Goal: Transaction & Acquisition: Purchase product/service

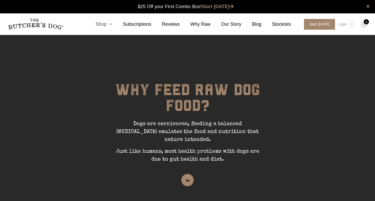
click at [112, 27] on link "Shop" at bounding box center [98, 24] width 27 height 7
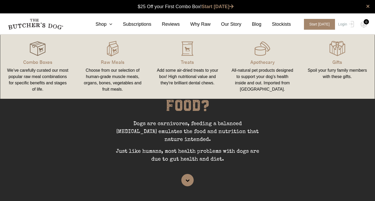
click at [36, 53] on img at bounding box center [38, 49] width 16 height 16
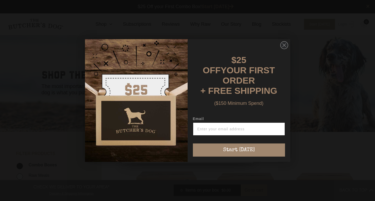
click at [219, 129] on input "Email" at bounding box center [239, 129] width 92 height 13
type input "[EMAIL_ADDRESS][DOMAIN_NAME]"
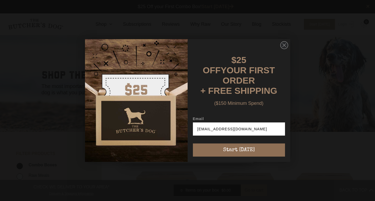
click at [227, 147] on button "Start [DATE]" at bounding box center [239, 150] width 92 height 13
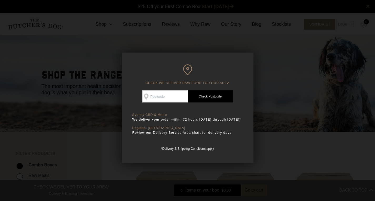
click at [158, 94] on input "Check Availability At" at bounding box center [164, 97] width 45 height 12
type input "2026"
click at [199, 95] on link "Check Postcode" at bounding box center [210, 97] width 45 height 12
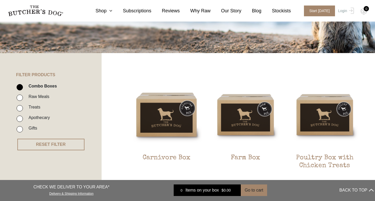
scroll to position [158, 0]
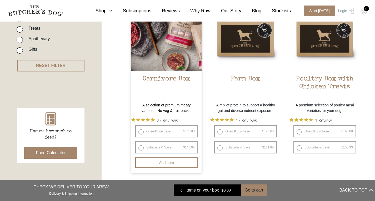
click at [153, 132] on label "One-off purchase $ 159.00 — or subscribe and save 7.5%" at bounding box center [166, 132] width 63 height 12
radio input "true"
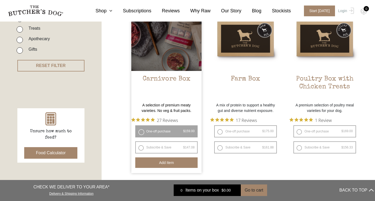
click at [163, 164] on button "Add item" at bounding box center [166, 163] width 63 height 11
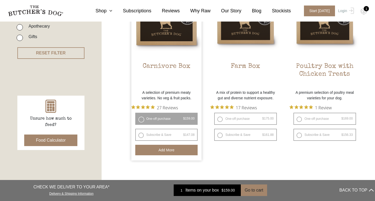
scroll to position [105, 0]
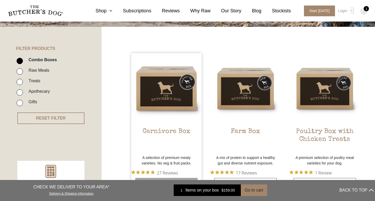
click at [21, 82] on input "Treats" at bounding box center [20, 82] width 6 height 6
checkbox input "true"
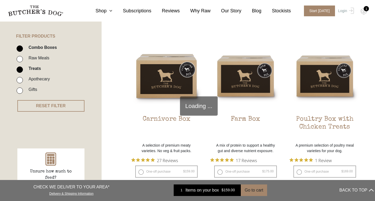
scroll to position [119, 0]
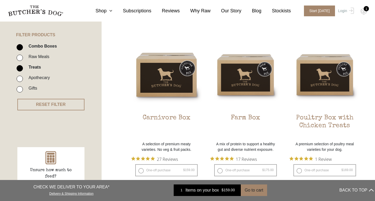
click at [19, 47] on input "Combo Boxes" at bounding box center [20, 47] width 6 height 6
checkbox input "false"
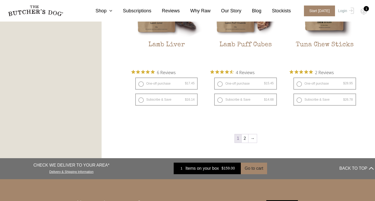
scroll to position [672, 0]
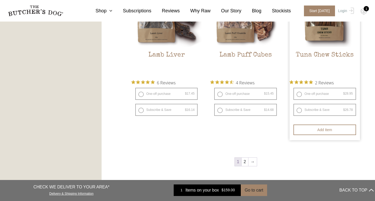
click at [298, 96] on label "One-off purchase $ 28.95 — or subscribe and save 7.5%" at bounding box center [324, 94] width 63 height 12
radio input "true"
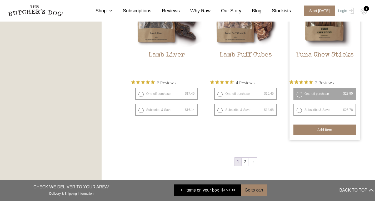
click at [318, 129] on button "Add item" at bounding box center [324, 130] width 63 height 11
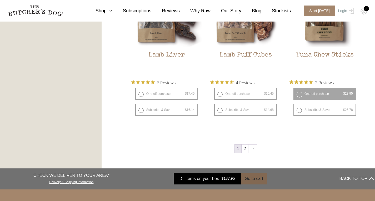
click at [247, 181] on button "Go to cart" at bounding box center [254, 179] width 26 height 12
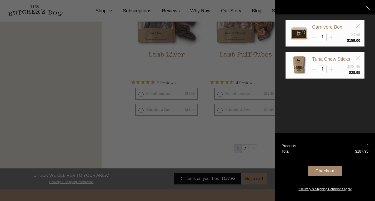
click at [359, 58] on icon at bounding box center [358, 58] width 4 height 4
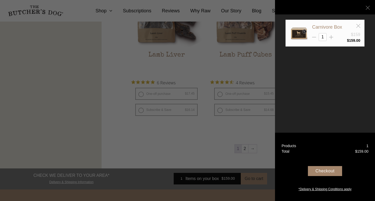
click at [330, 173] on div "Checkout" at bounding box center [325, 171] width 34 height 10
